Goal: Communication & Community: Answer question/provide support

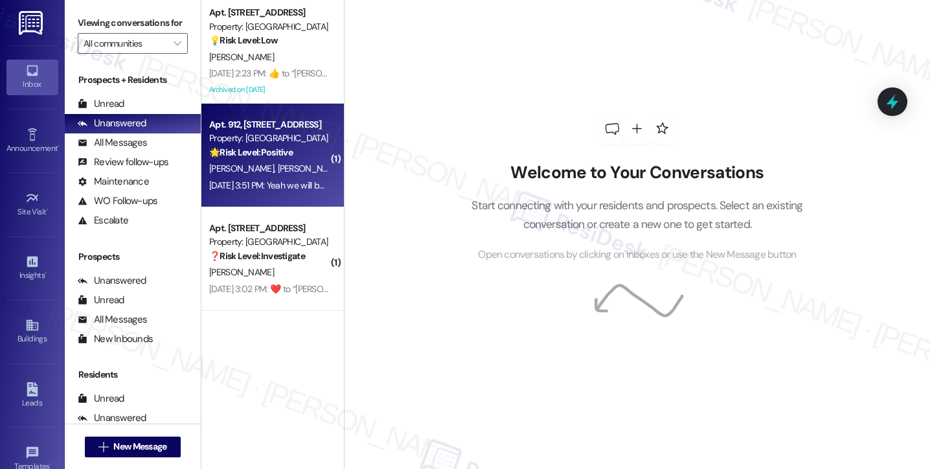
click at [275, 198] on div "Apt. 912, [STREET_ADDRESS] Property: [GEOGRAPHIC_DATA] 🌟 Risk Level: Positive T…" at bounding box center [272, 156] width 142 height 104
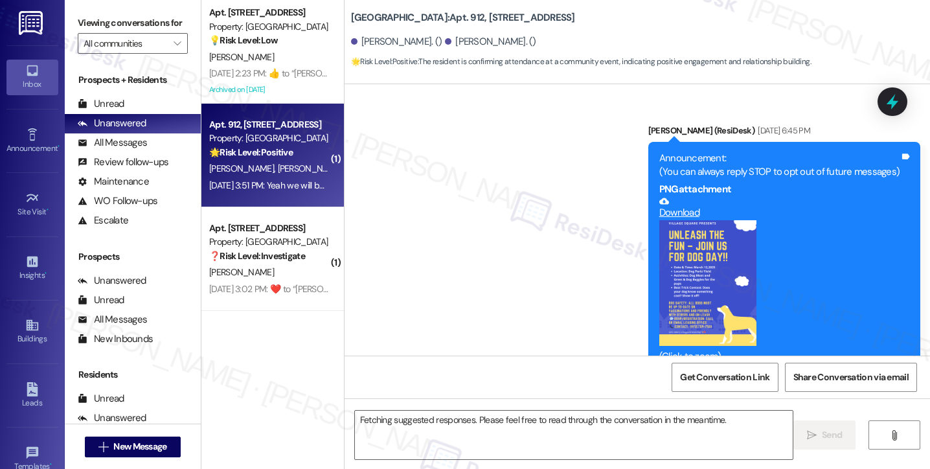
scroll to position [19082, 0]
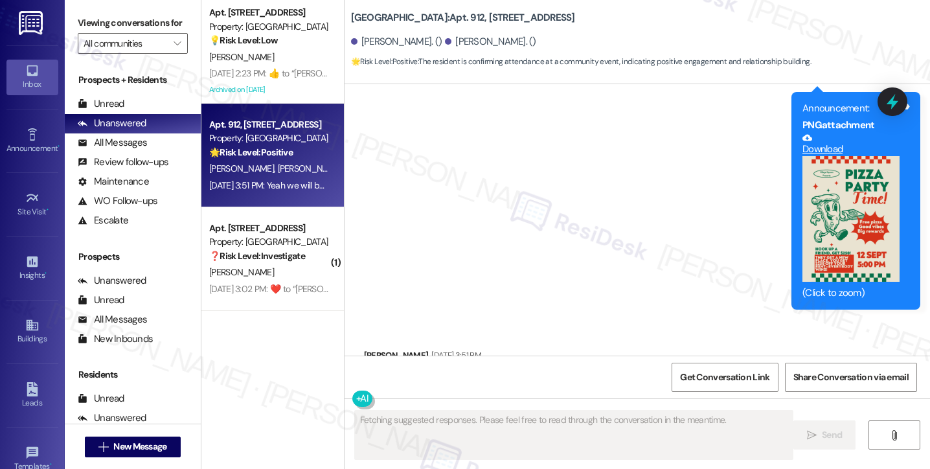
click at [433, 376] on div "Yeah we will be there" at bounding box center [417, 383] width 85 height 14
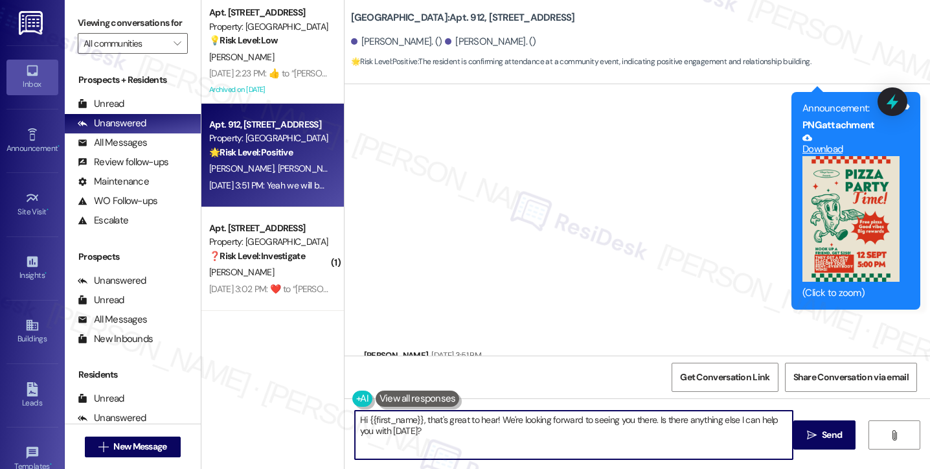
click at [400, 429] on textarea "Hi {{first_name}}, that's great to hear! We're looking forward to seeing you th…" at bounding box center [574, 435] width 438 height 49
click at [373, 348] on div "[PERSON_NAME] [DATE] 3:51 PM" at bounding box center [422, 357] width 117 height 18
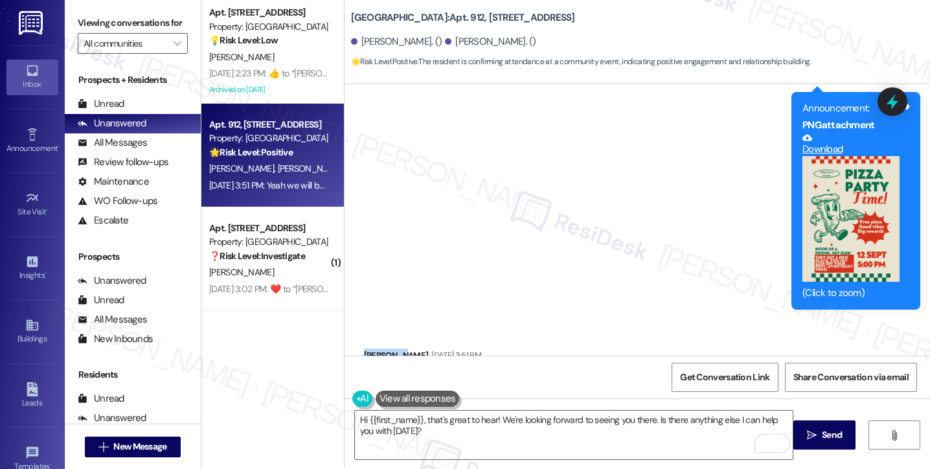
click at [373, 348] on div "[PERSON_NAME] [DATE] 3:51 PM" at bounding box center [422, 357] width 117 height 18
copy div "[PERSON_NAME]"
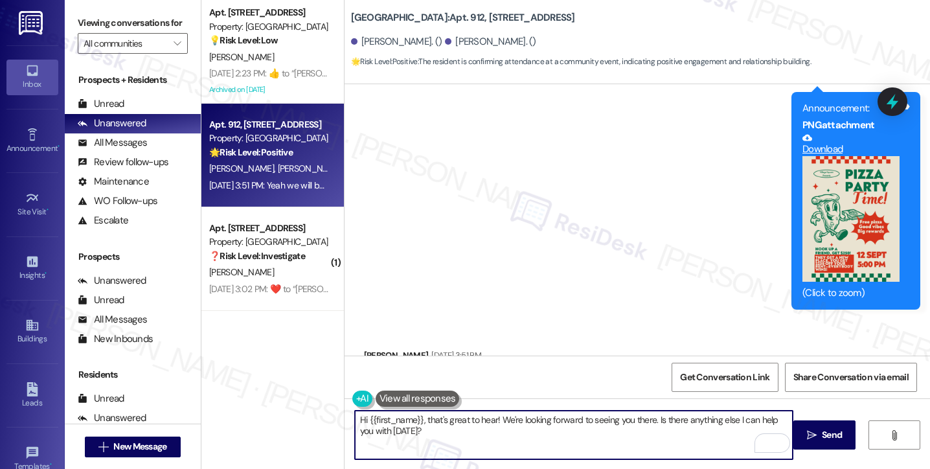
drag, startPoint x: 362, startPoint y: 419, endPoint x: 419, endPoint y: 409, distance: 57.9
click at [419, 409] on div "Hi {{first_name}}, that's great to hear! We're looking forward to seeing you th…" at bounding box center [637, 446] width 585 height 97
paste textarea "[PERSON_NAME]"
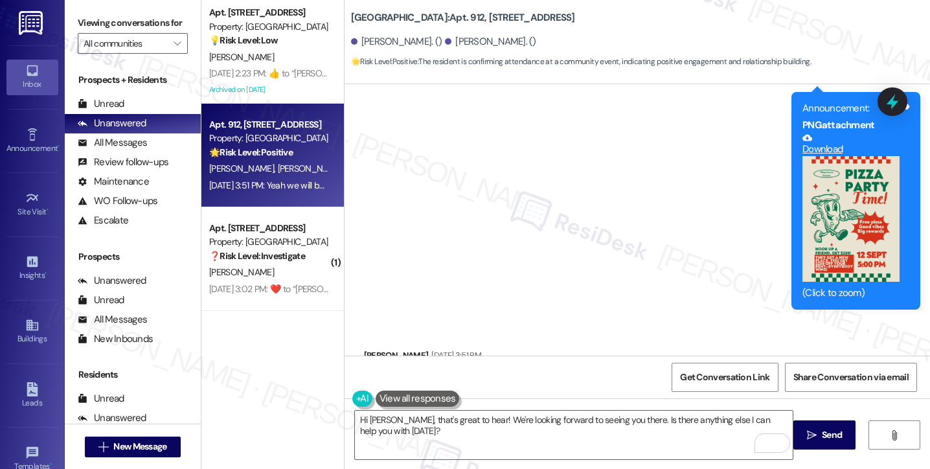
click at [74, 28] on div "Viewing conversations for All communities " at bounding box center [133, 33] width 136 height 67
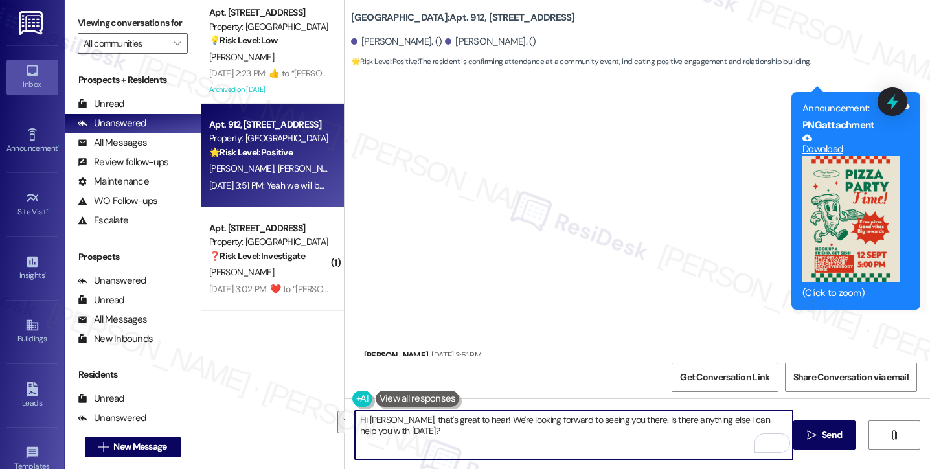
drag, startPoint x: 472, startPoint y: 450, endPoint x: 395, endPoint y: 420, distance: 82.9
click at [395, 420] on textarea "Hi [PERSON_NAME], that's great to hear! We're looking forward to seeing you the…" at bounding box center [574, 435] width 438 height 49
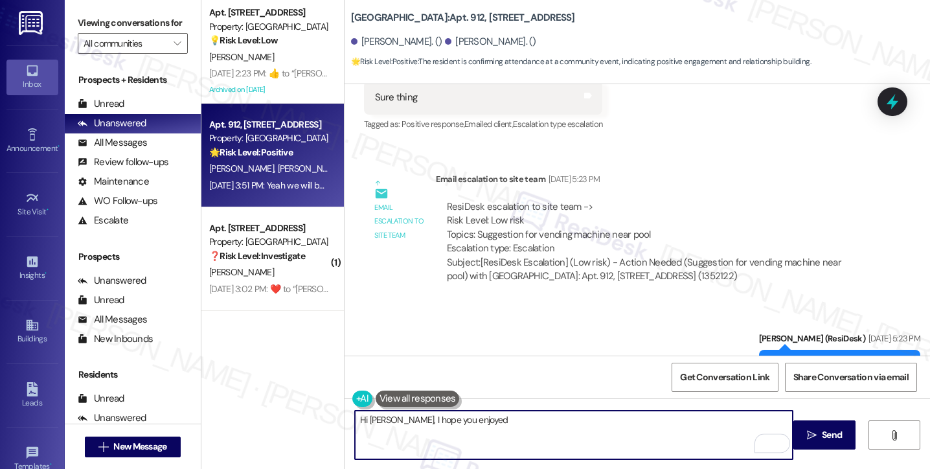
scroll to position [18823, 0]
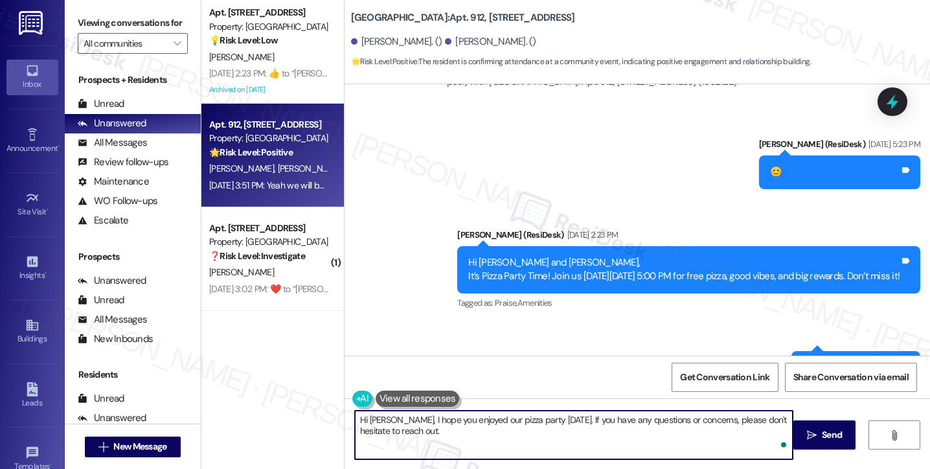
click at [466, 437] on textarea "Hi [PERSON_NAME], I hope you enjoyed our pizza party [DATE]. If you have any qu…" at bounding box center [574, 435] width 438 height 49
type textarea "Hi [PERSON_NAME], I hope you enjoyed our pizza party [DATE]. If you have any qu…"
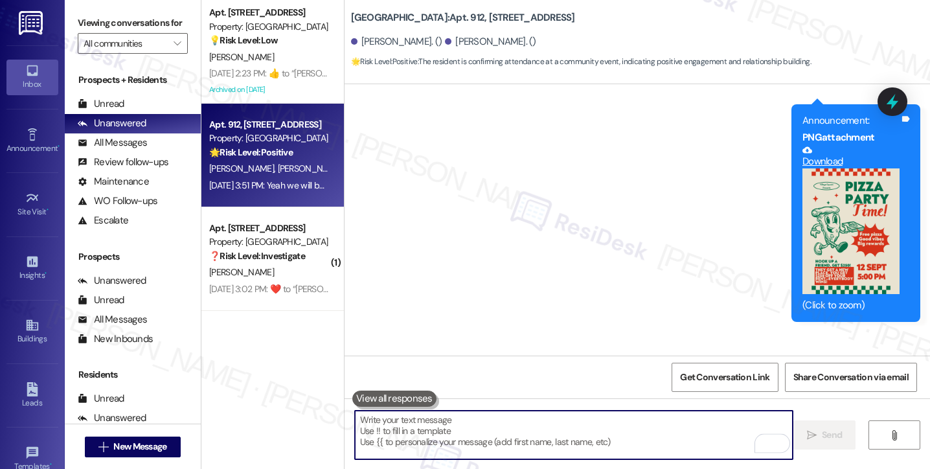
scroll to position [19082, 0]
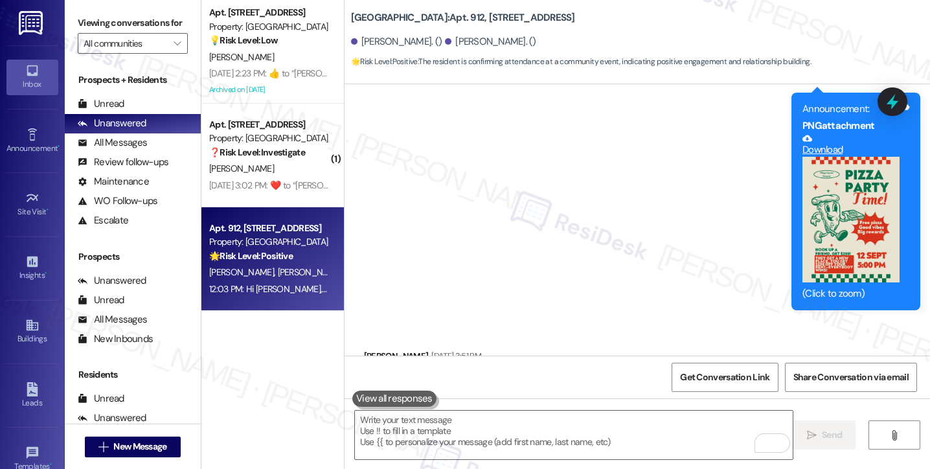
click at [420, 207] on div "Sent via SMS [PERSON_NAME] (ResiDesk) [DATE] 5:23 PM 😊 Tags and notes Announcem…" at bounding box center [637, 85] width 585 height 470
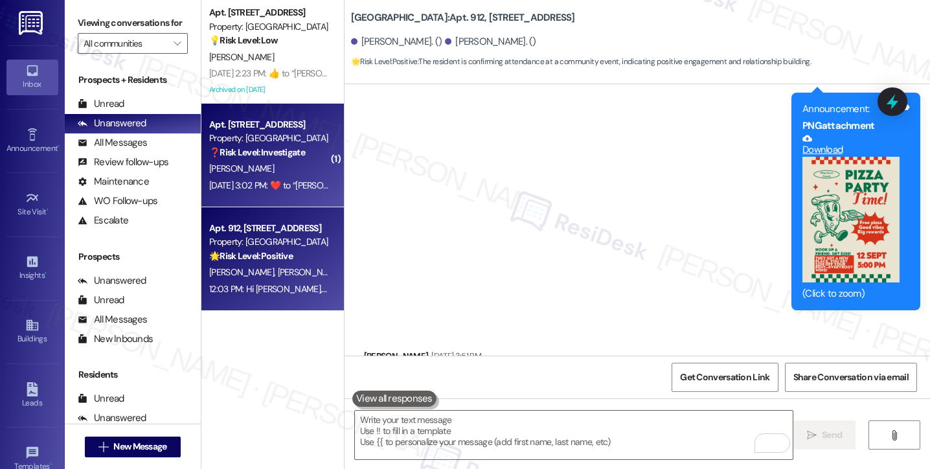
click at [255, 166] on div "[PERSON_NAME]" at bounding box center [269, 169] width 122 height 16
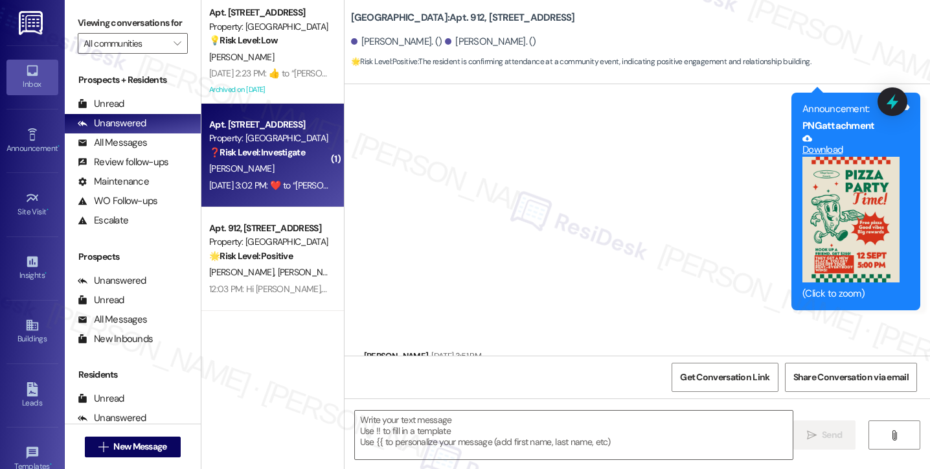
type textarea "Fetching suggested responses. Please feel free to read through the conversation…"
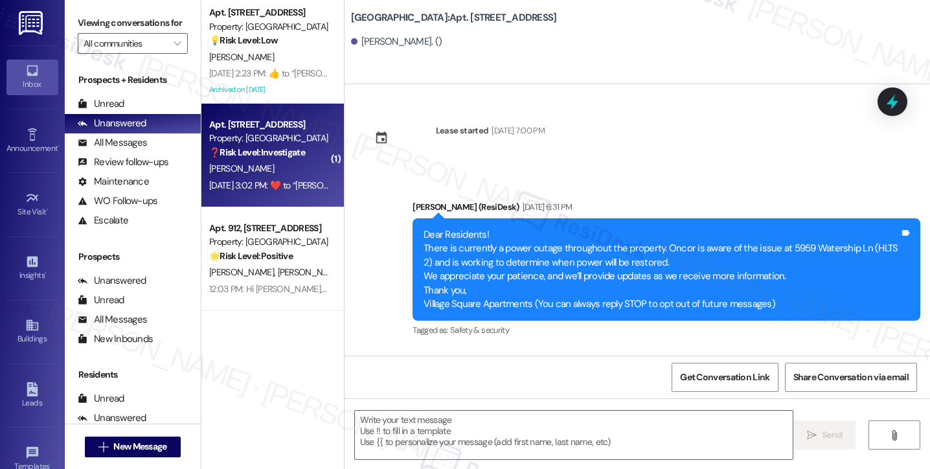
scroll to position [7766, 0]
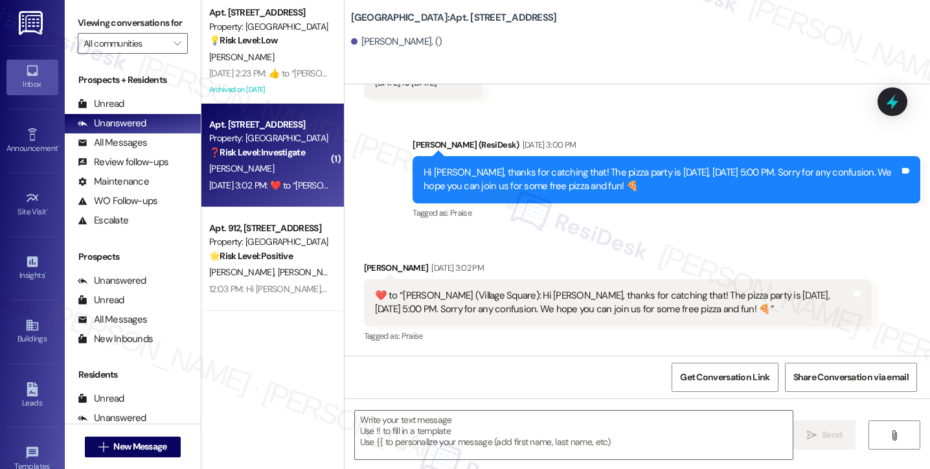
type textarea "Fetching suggested responses. Please feel free to read through the conversation…"
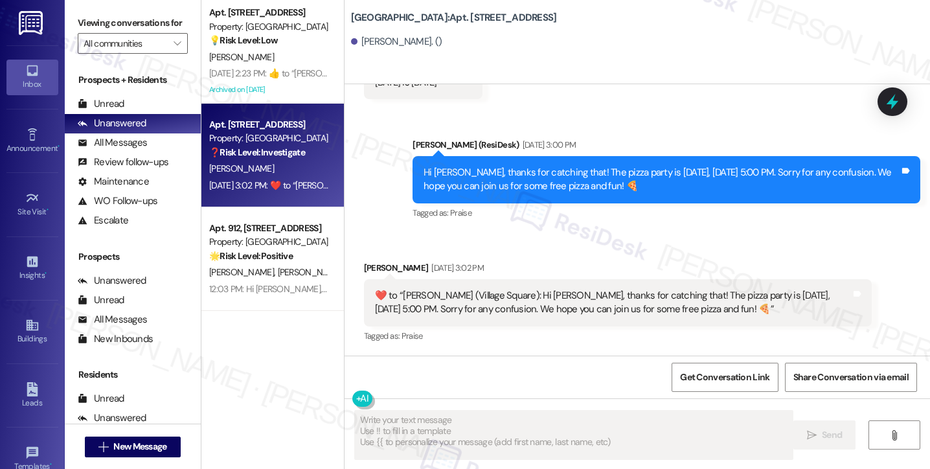
click at [469, 186] on div "Hi [PERSON_NAME], thanks for catching that! The pizza party is [DATE], [DATE] 5…" at bounding box center [662, 180] width 476 height 28
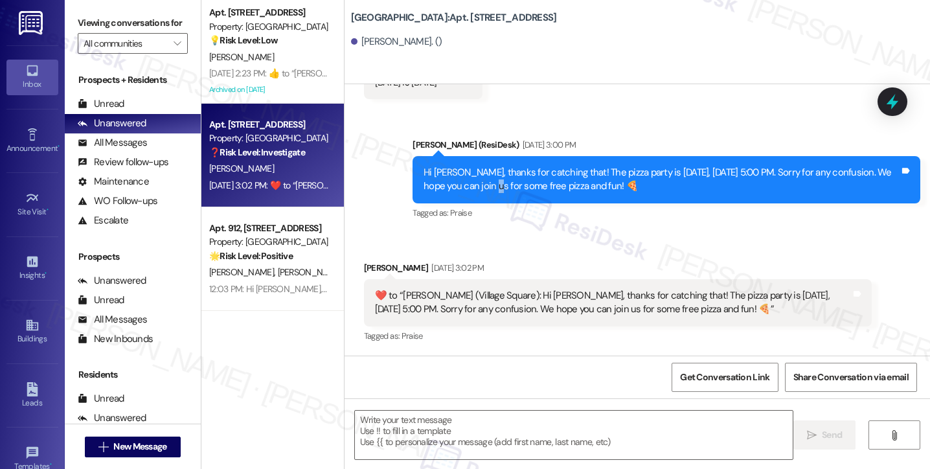
click at [469, 186] on div "Hi [PERSON_NAME], thanks for catching that! The pizza party is [DATE], [DATE] 5…" at bounding box center [662, 180] width 476 height 28
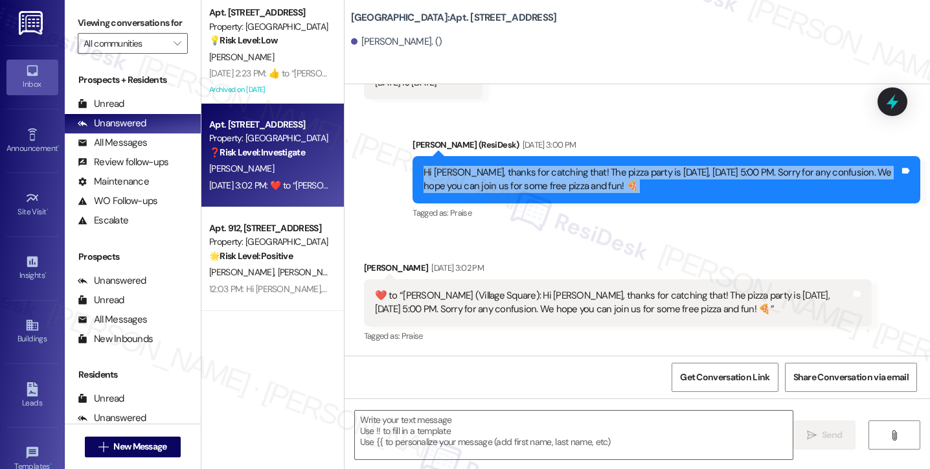
click at [469, 186] on div "Hi [PERSON_NAME], thanks for catching that! The pizza party is [DATE], [DATE] 5…" at bounding box center [662, 180] width 476 height 28
click at [545, 164] on div "Hi [PERSON_NAME], thanks for catching that! The pizza party is [DATE], [DATE] 5…" at bounding box center [667, 179] width 508 height 47
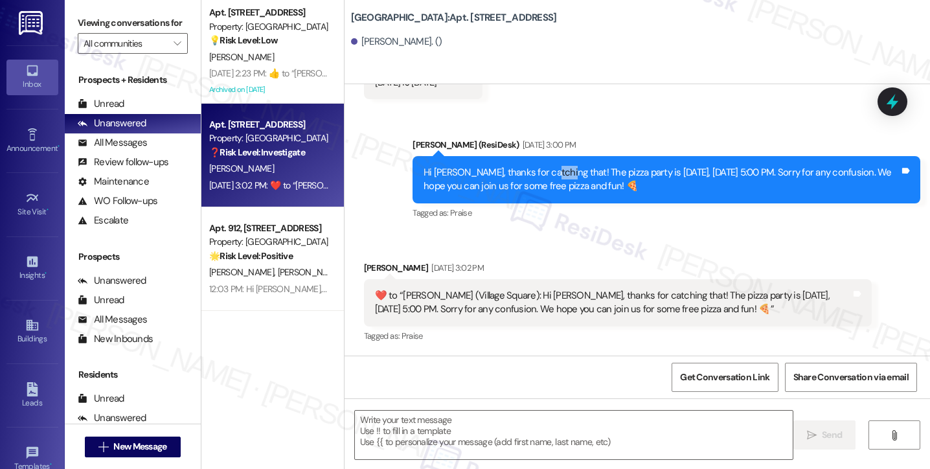
click at [545, 164] on div "Hi [PERSON_NAME], thanks for catching that! The pizza party is [DATE], [DATE] 5…" at bounding box center [667, 179] width 508 height 47
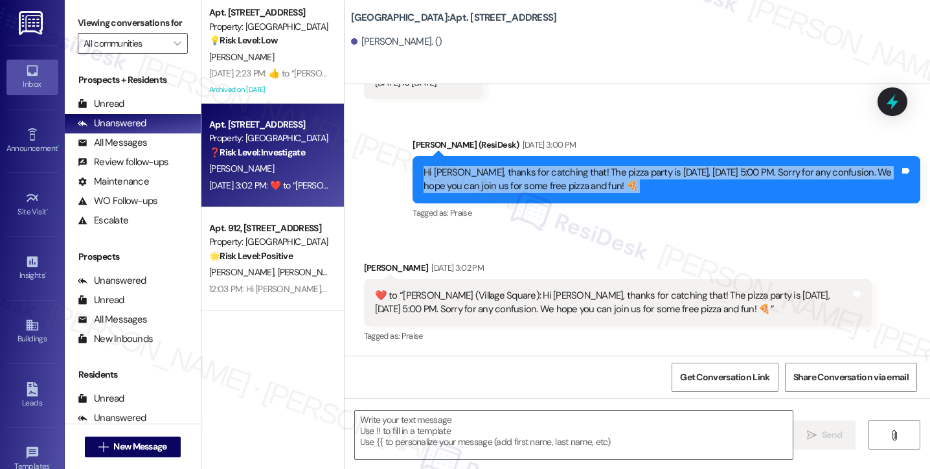
click at [545, 164] on div "Hi [PERSON_NAME], thanks for catching that! The pizza party is [DATE], [DATE] 5…" at bounding box center [667, 179] width 508 height 47
click at [647, 164] on div "Hi [PERSON_NAME], thanks for catching that! The pizza party is [DATE], [DATE] 5…" at bounding box center [667, 179] width 508 height 47
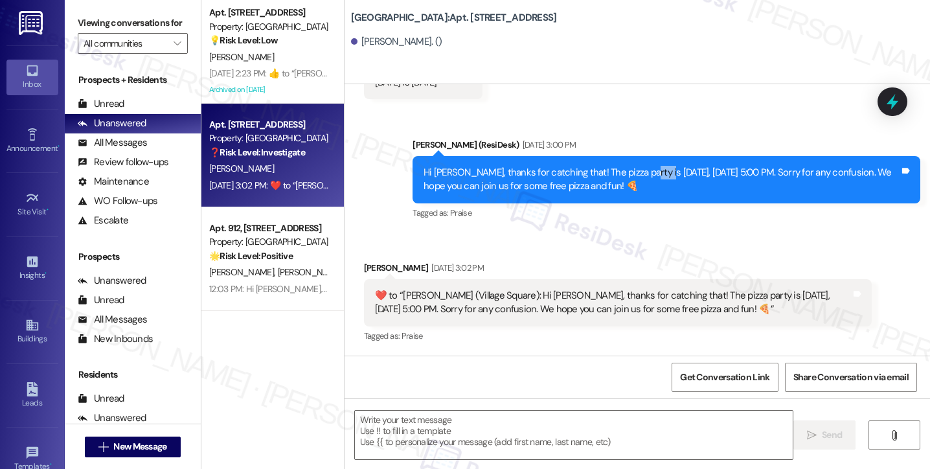
click at [647, 164] on div "Hi [PERSON_NAME], thanks for catching that! The pizza party is [DATE], [DATE] 5…" at bounding box center [667, 179] width 508 height 47
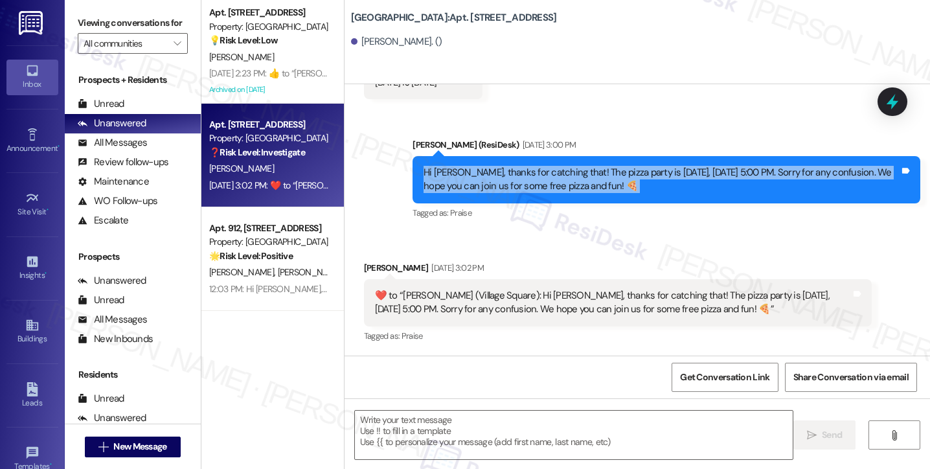
click at [647, 164] on div "Hi [PERSON_NAME], thanks for catching that! The pizza party is [DATE], [DATE] 5…" at bounding box center [667, 179] width 508 height 47
click at [512, 184] on div "Hi [PERSON_NAME], thanks for catching that! The pizza party is [DATE], [DATE] 5…" at bounding box center [662, 180] width 476 height 28
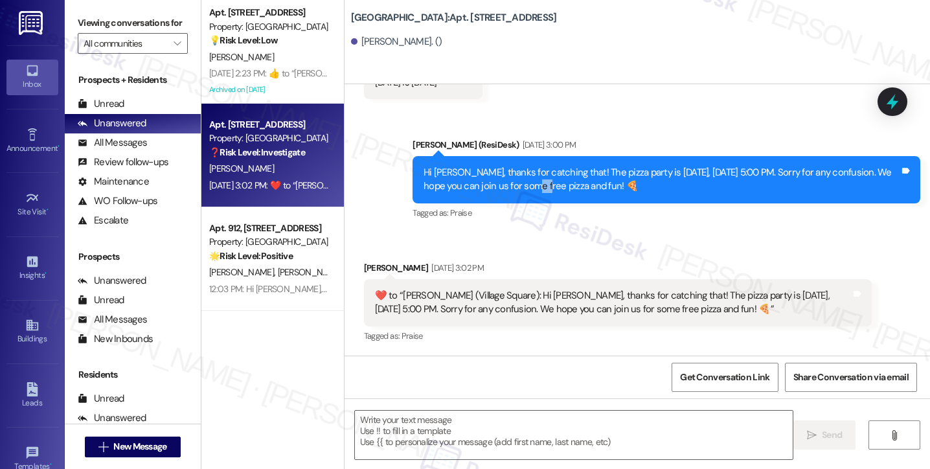
click at [512, 184] on div "Hi [PERSON_NAME], thanks for catching that! The pizza party is [DATE], [DATE] 5…" at bounding box center [662, 180] width 476 height 28
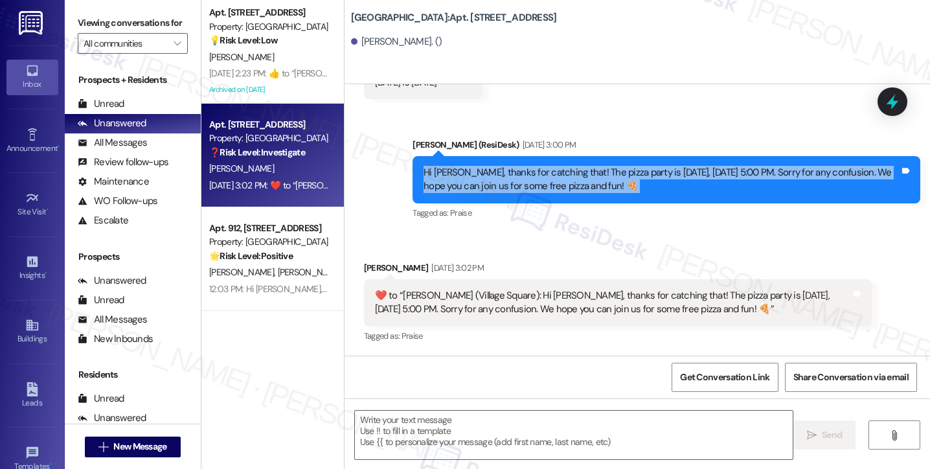
click at [512, 184] on div "Hi [PERSON_NAME], thanks for catching that! The pizza party is [DATE], [DATE] 5…" at bounding box center [662, 180] width 476 height 28
click at [565, 191] on div "Hi [PERSON_NAME], thanks for catching that! The pizza party is [DATE], [DATE] 5…" at bounding box center [662, 180] width 476 height 28
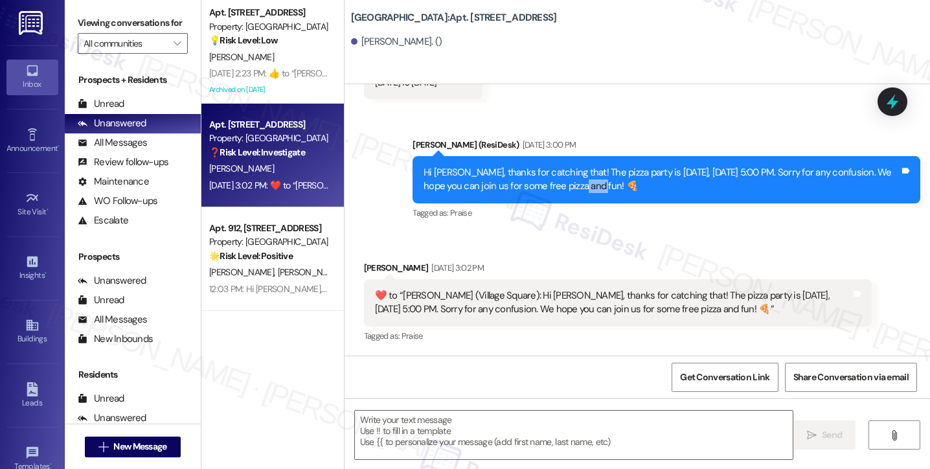
click at [565, 191] on div "Hi [PERSON_NAME], thanks for catching that! The pizza party is [DATE], [DATE] 5…" at bounding box center [662, 180] width 476 height 28
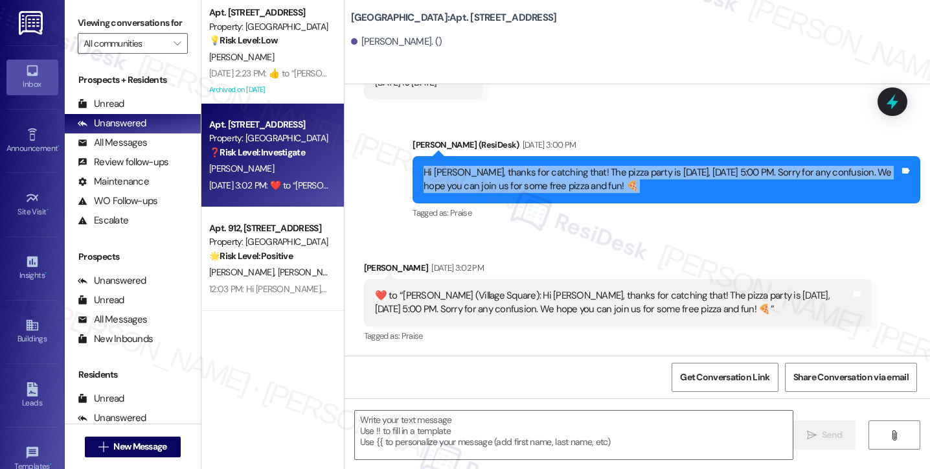
click at [565, 191] on div "Hi [PERSON_NAME], thanks for catching that! The pizza party is [DATE], [DATE] 5…" at bounding box center [662, 180] width 476 height 28
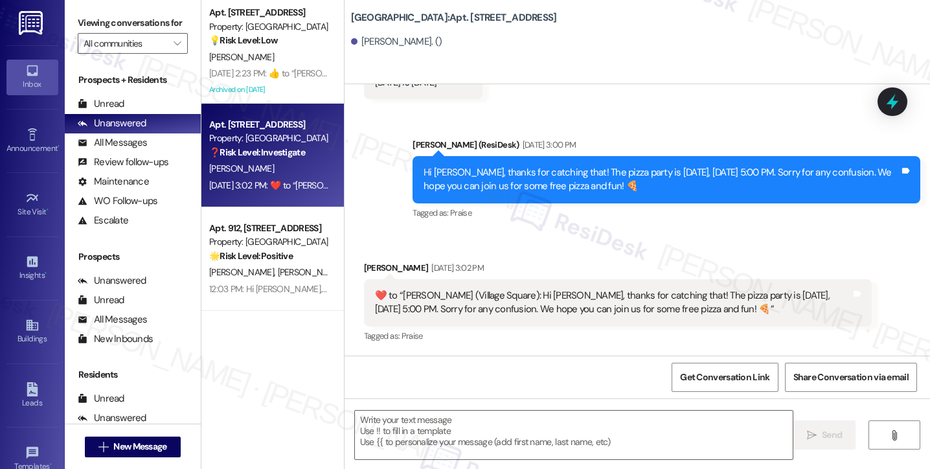
click at [492, 293] on div "​❤️​ to “ [PERSON_NAME] (Village Square): Hi [PERSON_NAME], thanks for catching…" at bounding box center [613, 303] width 476 height 28
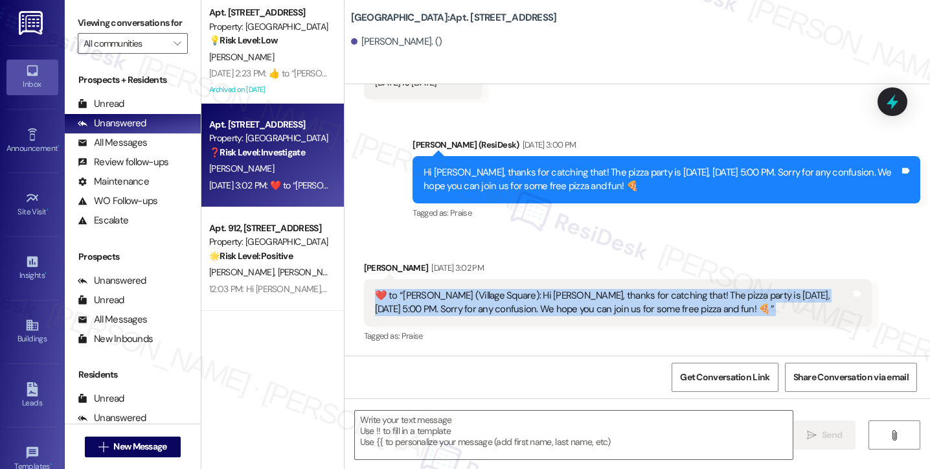
click at [492, 293] on div "​❤️​ to “ [PERSON_NAME] (Village Square): Hi [PERSON_NAME], thanks for catching…" at bounding box center [613, 303] width 476 height 28
click at [428, 434] on textarea at bounding box center [574, 435] width 438 height 49
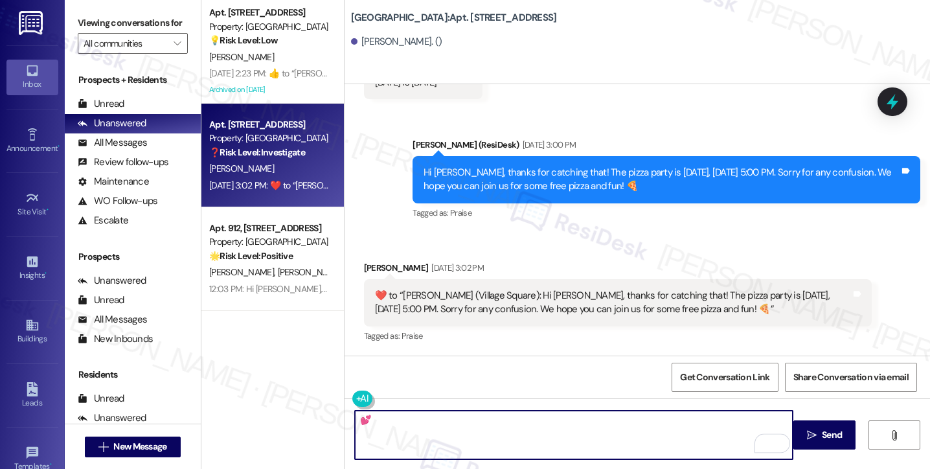
click at [356, 420] on textarea "💕" at bounding box center [574, 435] width 438 height 49
click at [414, 418] on textarea "💕" at bounding box center [574, 435] width 438 height 49
drag, startPoint x: 368, startPoint y: 422, endPoint x: 343, endPoint y: 422, distance: 25.3
click at [348, 422] on div "💕" at bounding box center [567, 435] width 439 height 50
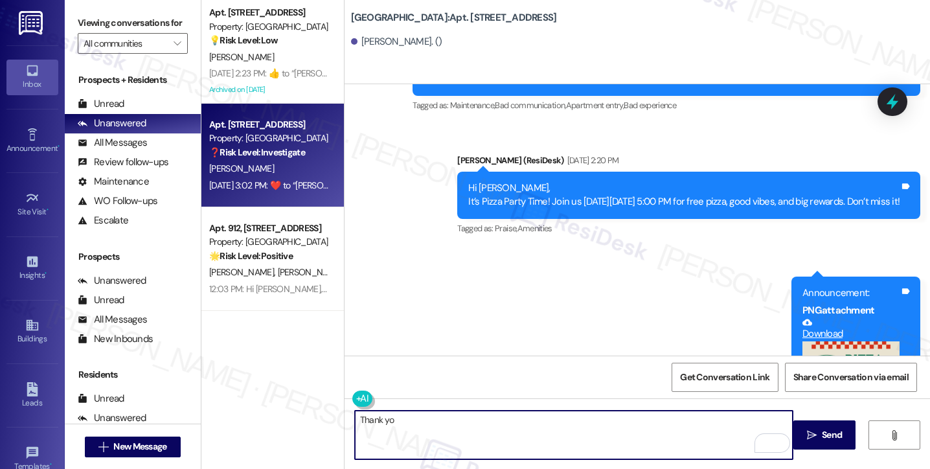
scroll to position [7248, 0]
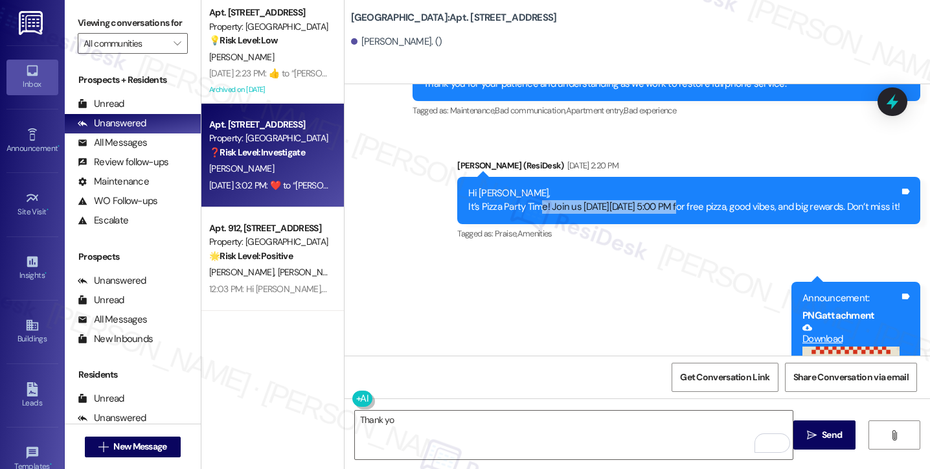
drag, startPoint x: 558, startPoint y: 216, endPoint x: 626, endPoint y: 217, distance: 68.6
click at [626, 214] on div "Hi [PERSON_NAME], It’s Pizza Party Time! Join us [DATE][DATE] 5:00 PM for free …" at bounding box center [683, 201] width 431 height 28
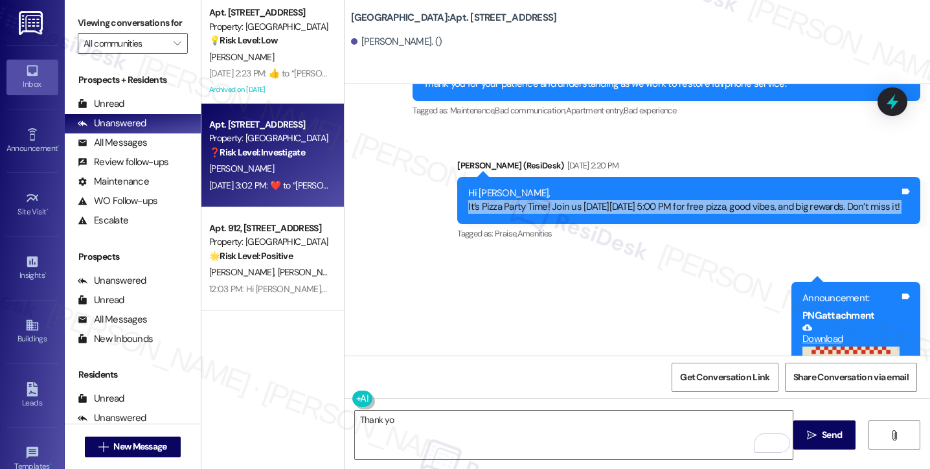
click at [679, 214] on div "Hi [PERSON_NAME], It’s Pizza Party Time! Join us [DATE][DATE] 5:00 PM for free …" at bounding box center [683, 201] width 431 height 28
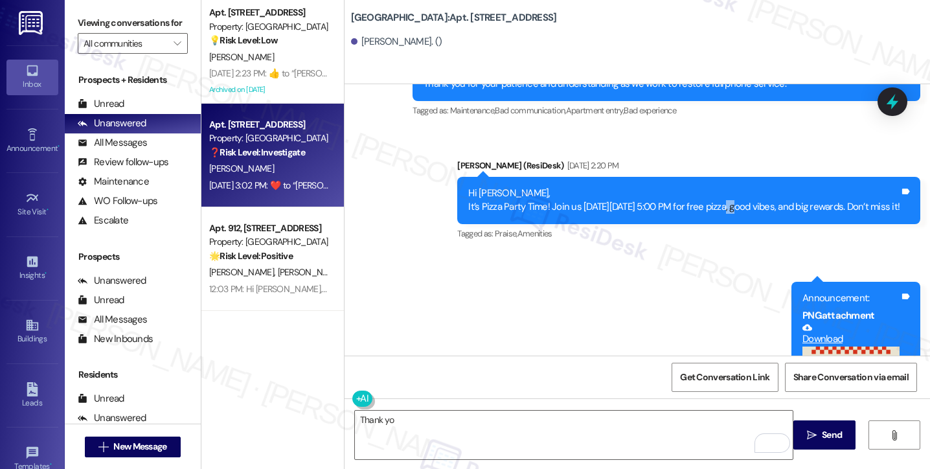
click at [679, 214] on div "Hi [PERSON_NAME], It’s Pizza Party Time! Join us [DATE][DATE] 5:00 PM for free …" at bounding box center [683, 201] width 431 height 28
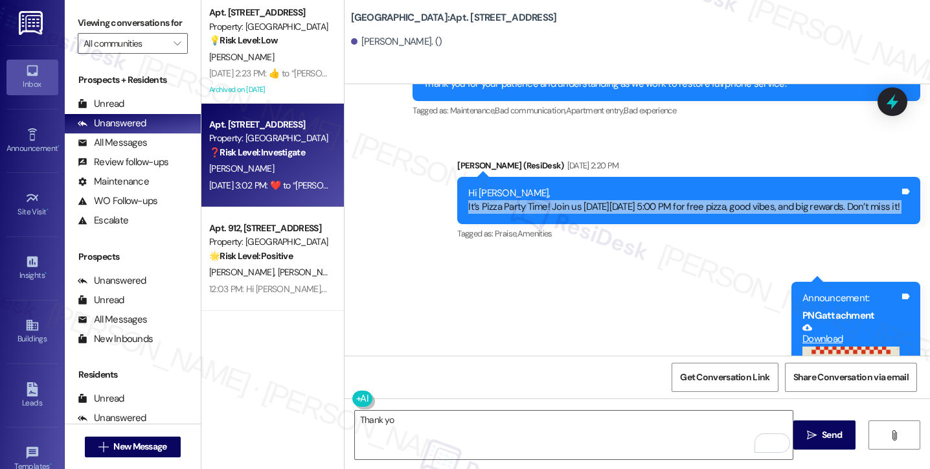
click at [679, 214] on div "Hi [PERSON_NAME], It’s Pizza Party Time! Join us [DATE][DATE] 5:00 PM for free …" at bounding box center [683, 201] width 431 height 28
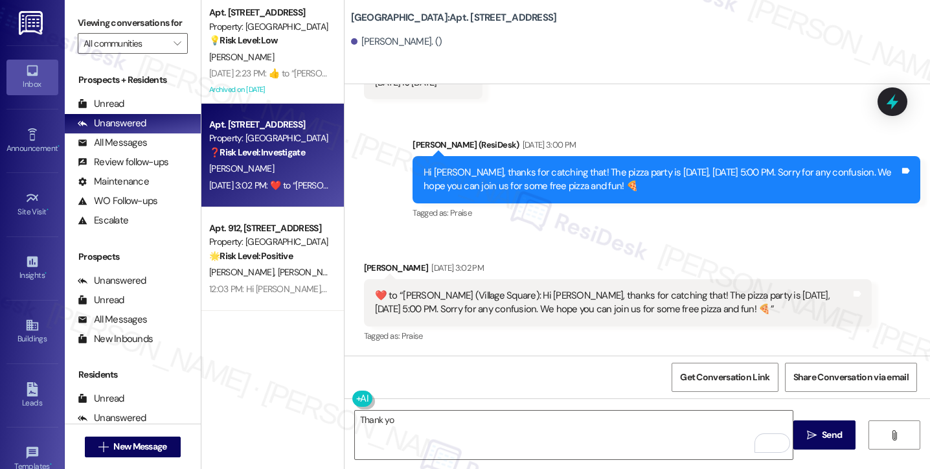
scroll to position [7766, 0]
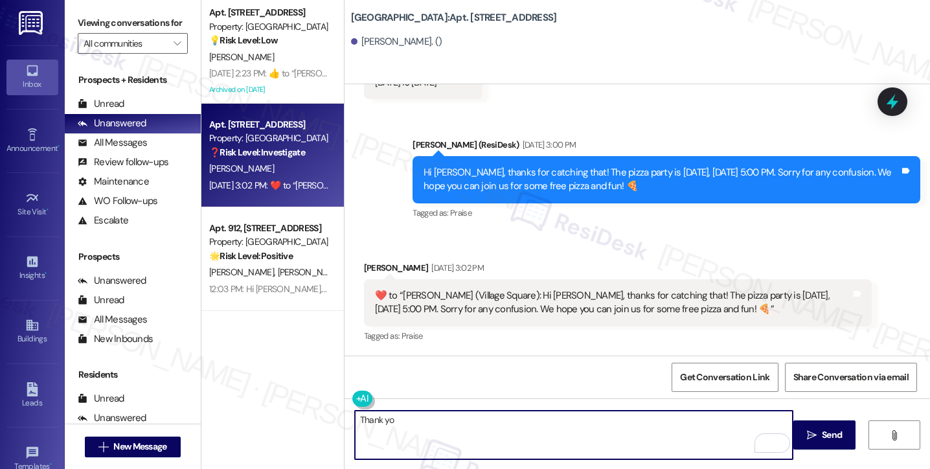
drag, startPoint x: 384, startPoint y: 424, endPoint x: 414, endPoint y: 419, distance: 30.1
click at [384, 424] on textarea "Thank yo" at bounding box center [574, 435] width 438 height 49
click at [611, 421] on textarea "Thank you, [PERSON_NAME], and you have a wonderful week ahead!" at bounding box center [574, 435] width 438 height 49
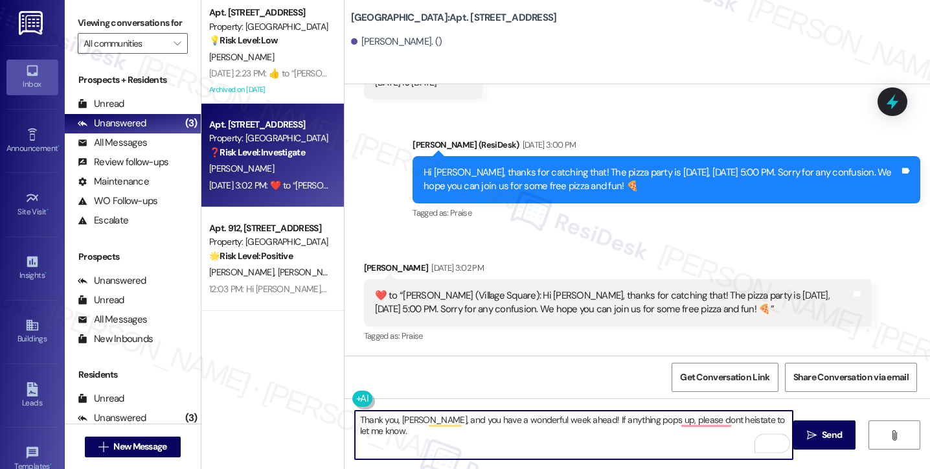
click at [585, 432] on textarea "Thank you, [PERSON_NAME], and you have a wonderful week ahead! If anything pops…" at bounding box center [574, 435] width 438 height 49
drag, startPoint x: 420, startPoint y: 419, endPoint x: 572, endPoint y: 421, distance: 152.2
click at [572, 421] on textarea "Thank you, [PERSON_NAME], and you have a wonderful week ahead! If anything pops…" at bounding box center [574, 435] width 438 height 49
click at [696, 414] on textarea "Thank you, [PERSON_NAME]! If anything pops up, please don't hesitate to let me …" at bounding box center [574, 435] width 438 height 49
paste textarea ", and you have a wonderful week ahead!"
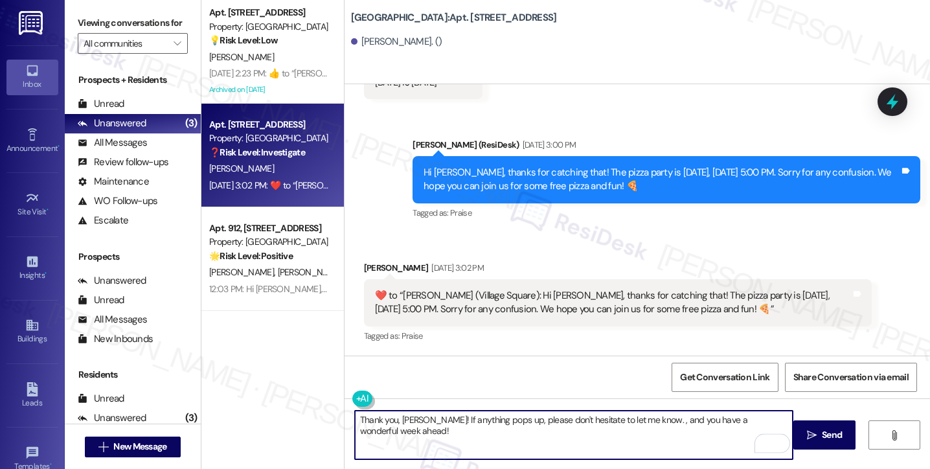
click at [666, 420] on textarea "Thank you, [PERSON_NAME]! If anything pops up, please don't hesitate to let me …" at bounding box center [574, 435] width 438 height 49
click at [666, 419] on textarea "Thank you, [PERSON_NAME]! If anything pops up, please don't hesitate to let me …" at bounding box center [574, 435] width 438 height 49
type textarea "Thank you, [PERSON_NAME]! If anything pops up, please don't hesitate to let me …"
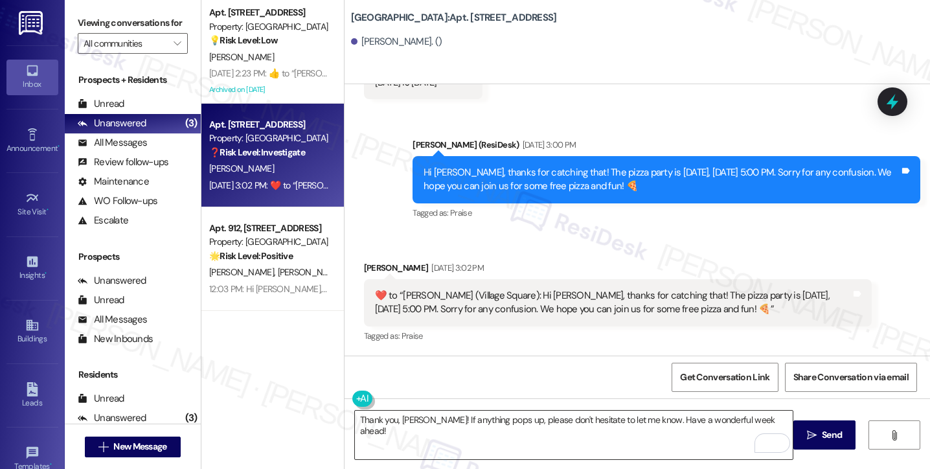
click at [706, 427] on textarea "Thank you, [PERSON_NAME]! If anything pops up, please don't hesitate to let me …" at bounding box center [574, 435] width 438 height 49
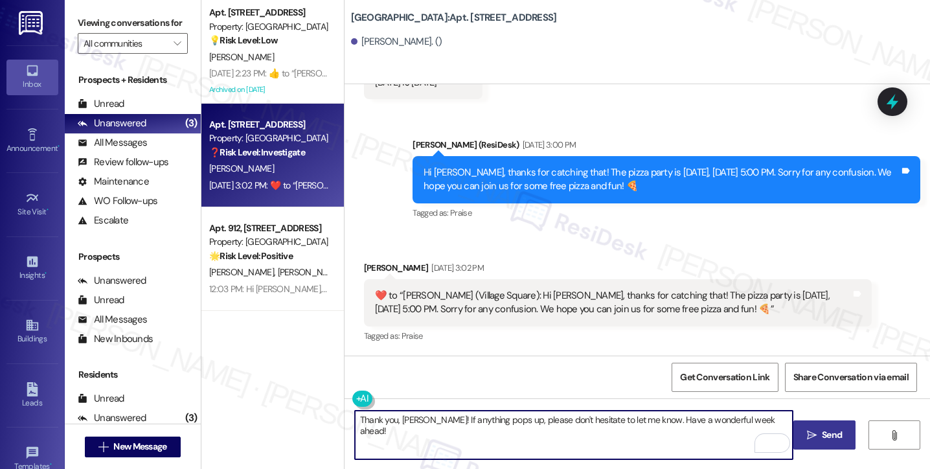
click at [804, 429] on span " Send" at bounding box center [824, 435] width 41 height 14
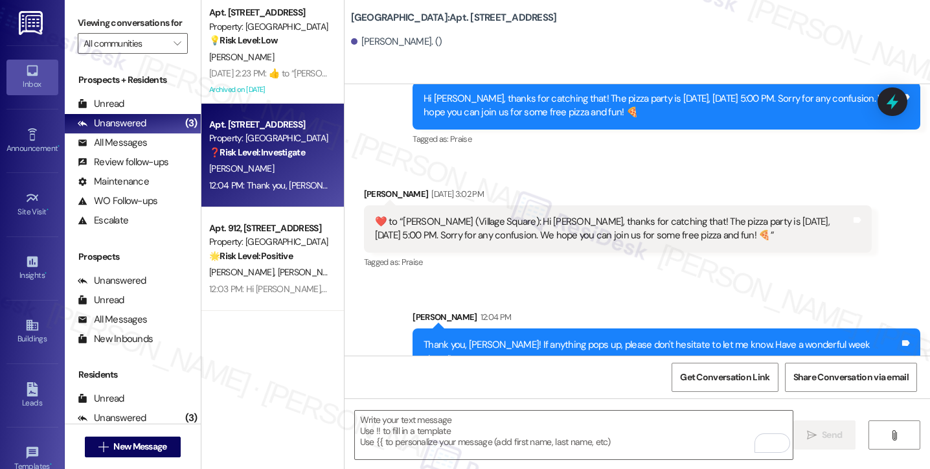
scroll to position [7856, 0]
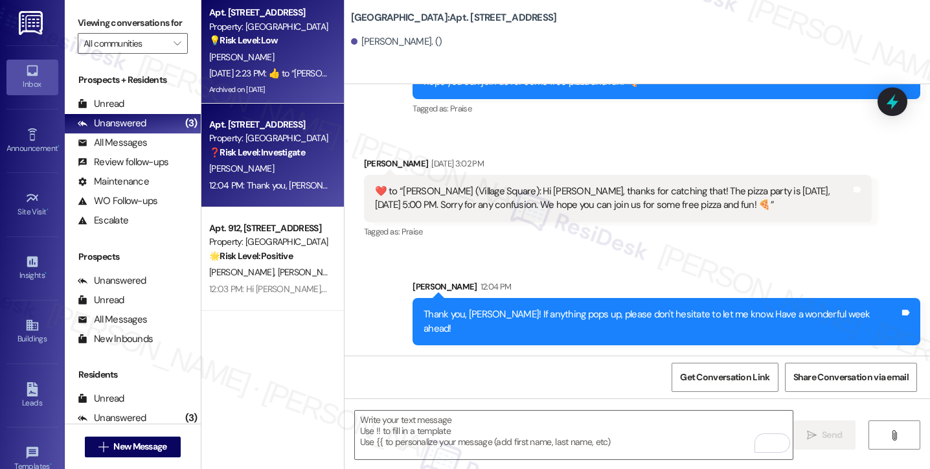
click at [303, 60] on div "[PERSON_NAME]" at bounding box center [269, 57] width 122 height 16
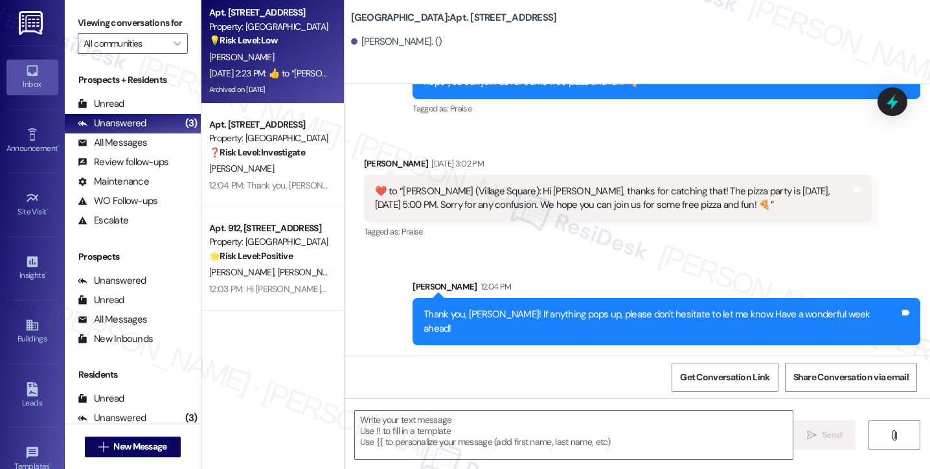
type textarea "Fetching suggested responses. Please feel free to read through the conversation…"
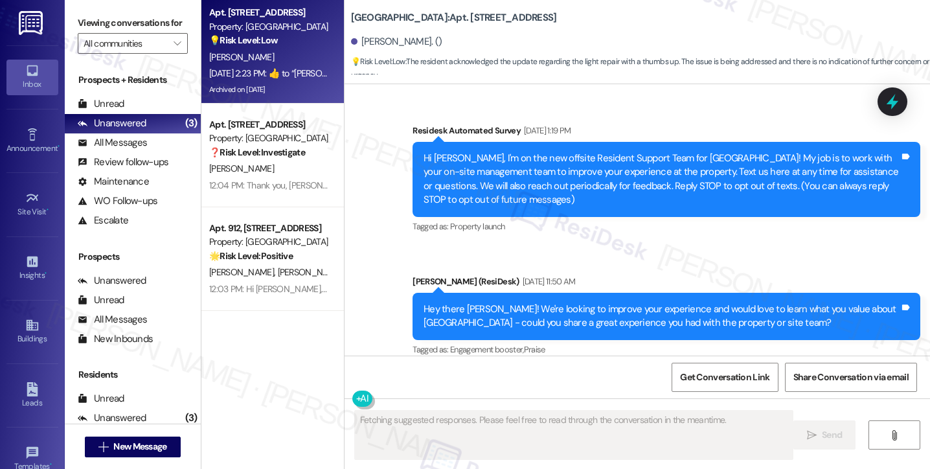
scroll to position [30423, 0]
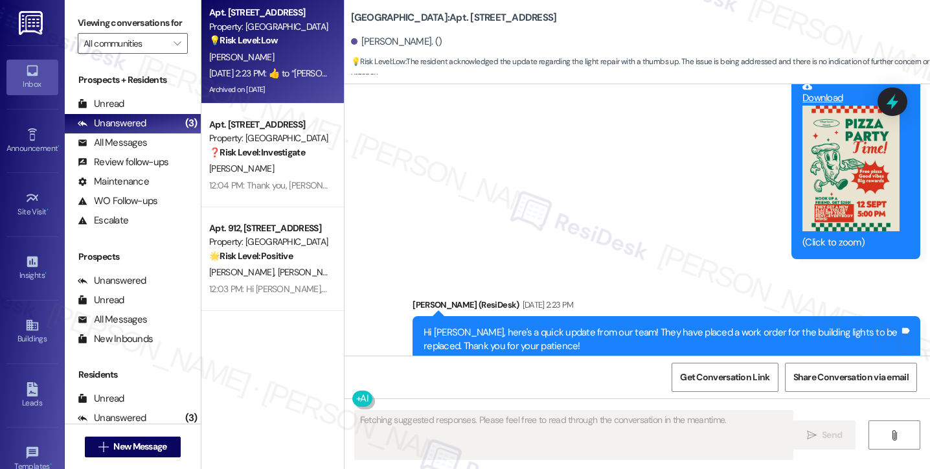
click at [505, 449] on div "​👍​ to “ [PERSON_NAME] ([GEOGRAPHIC_DATA]): Hi [PERSON_NAME], here's a quick up…" at bounding box center [613, 463] width 476 height 28
click at [513, 326] on div "Hi [PERSON_NAME], here's a quick update from our team! They have placed a work …" at bounding box center [662, 340] width 476 height 28
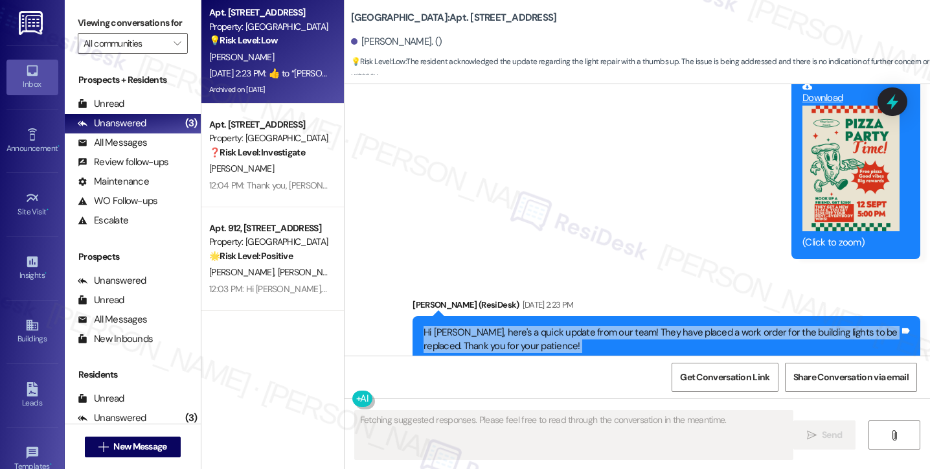
click at [513, 326] on div "Hi [PERSON_NAME], here's a quick update from our team! They have placed a work …" at bounding box center [662, 340] width 476 height 28
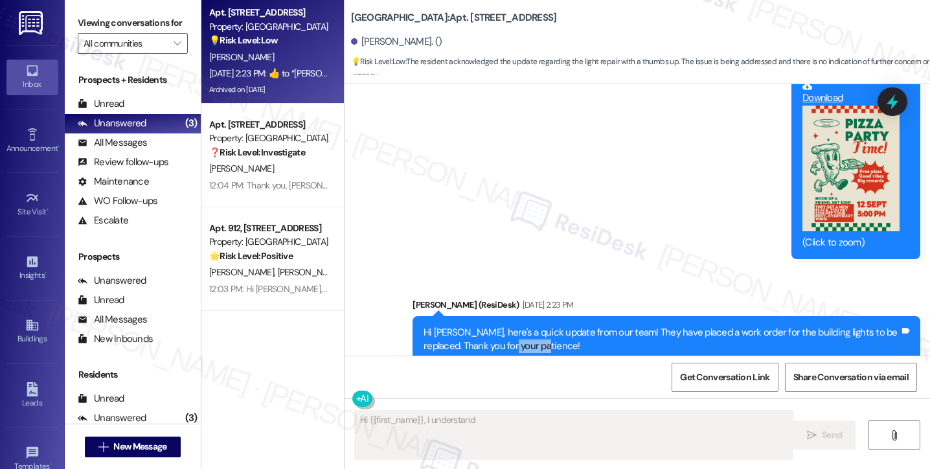
click at [513, 326] on div "Hi [PERSON_NAME], here's a quick update from our team! They have placed a work …" at bounding box center [662, 340] width 476 height 28
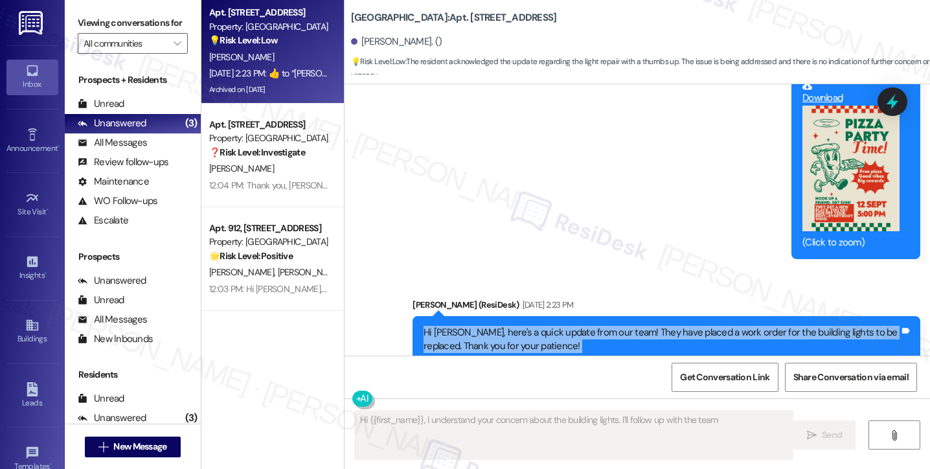
click at [513, 326] on div "Hi [PERSON_NAME], here's a quick update from our team! They have placed a work …" at bounding box center [662, 340] width 476 height 28
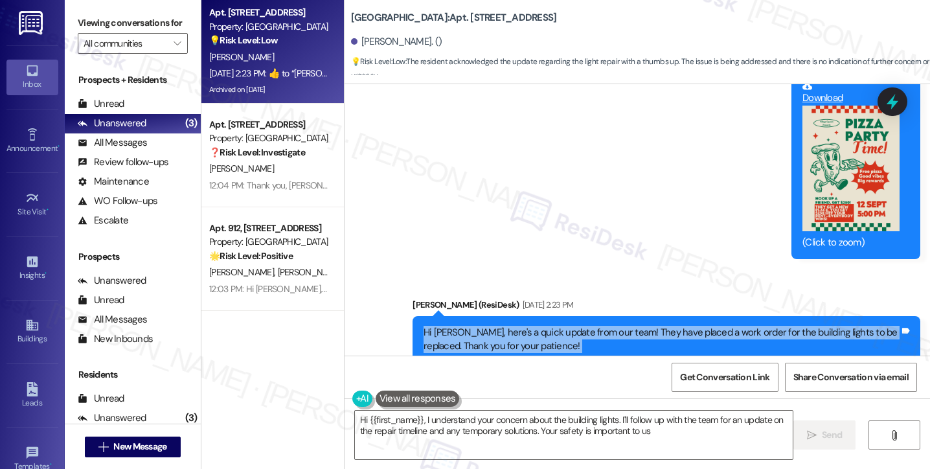
type textarea "Hi {{first_name}}, I understand your concern about the building lights. I'll fo…"
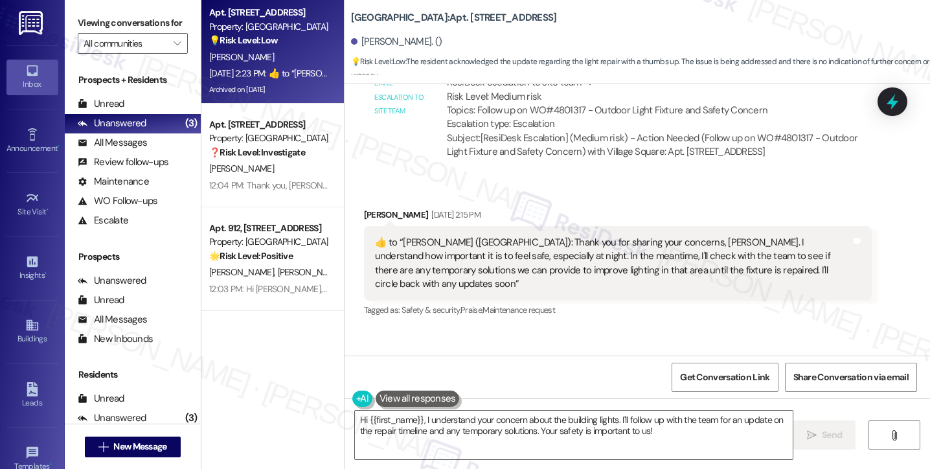
scroll to position [29776, 0]
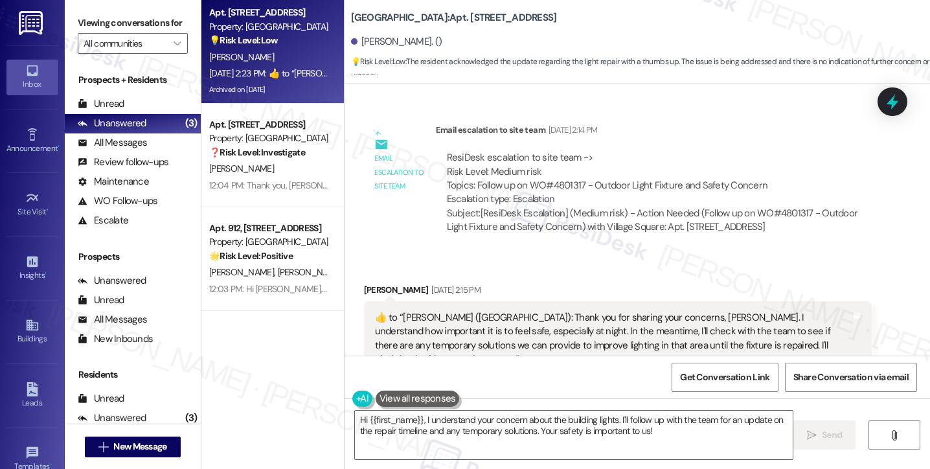
drag, startPoint x: 521, startPoint y: 305, endPoint x: 797, endPoint y: 311, distance: 276.6
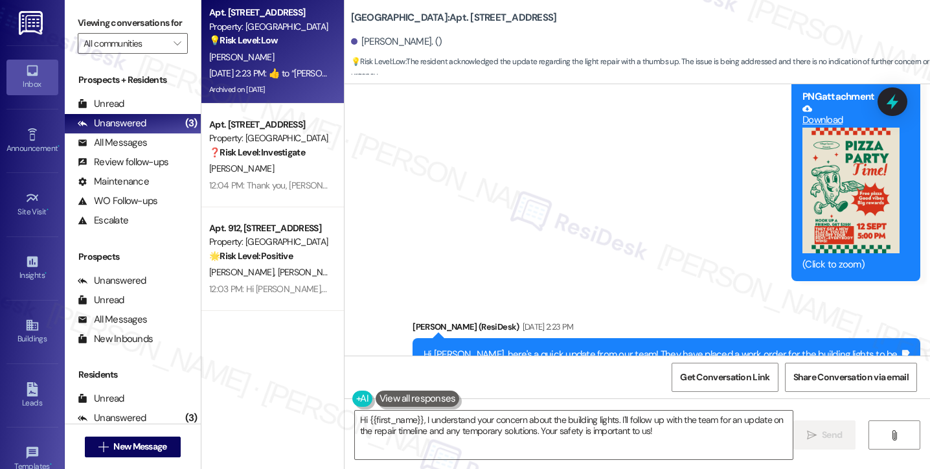
scroll to position [30423, 0]
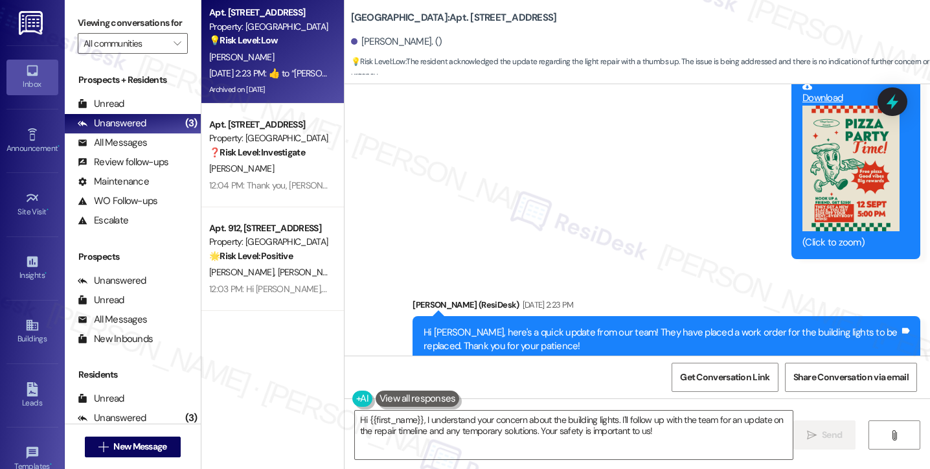
click at [481, 449] on div "​👍​ to “ [PERSON_NAME] ([GEOGRAPHIC_DATA]): Hi [PERSON_NAME], here's a quick up…" at bounding box center [613, 463] width 476 height 28
